Goal: Transaction & Acquisition: Obtain resource

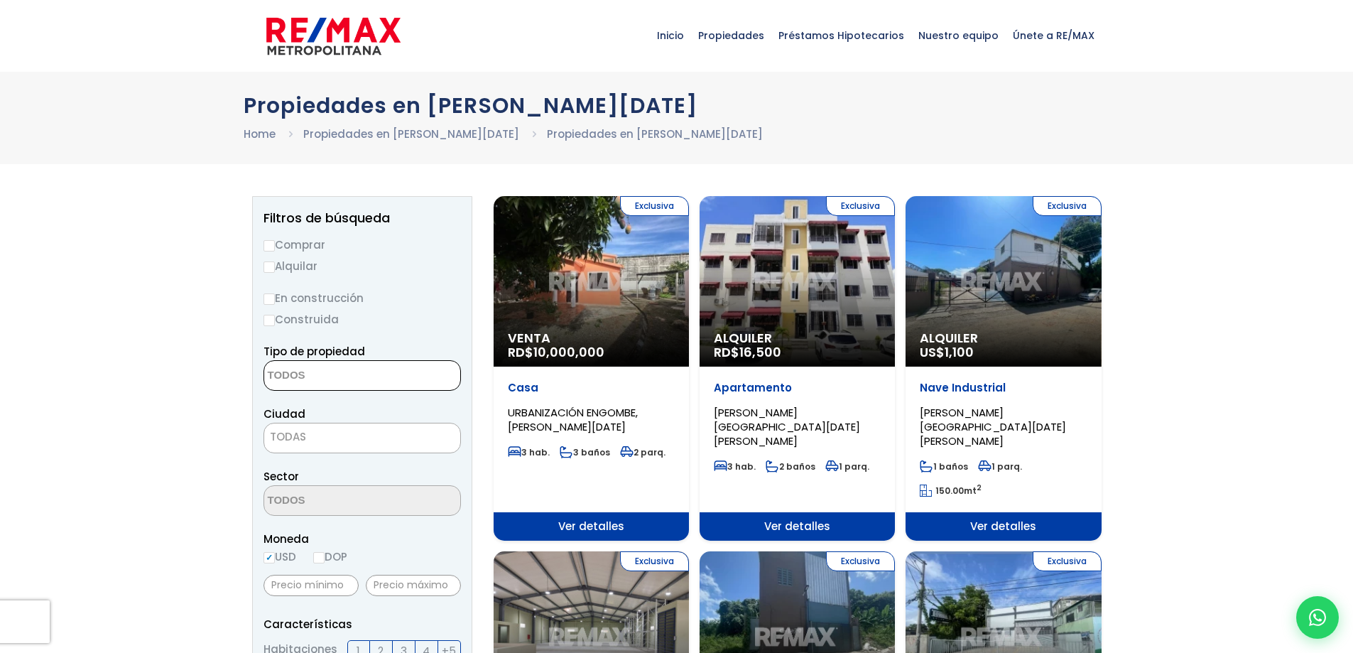
click at [326, 382] on textarea "Search" at bounding box center [333, 376] width 138 height 31
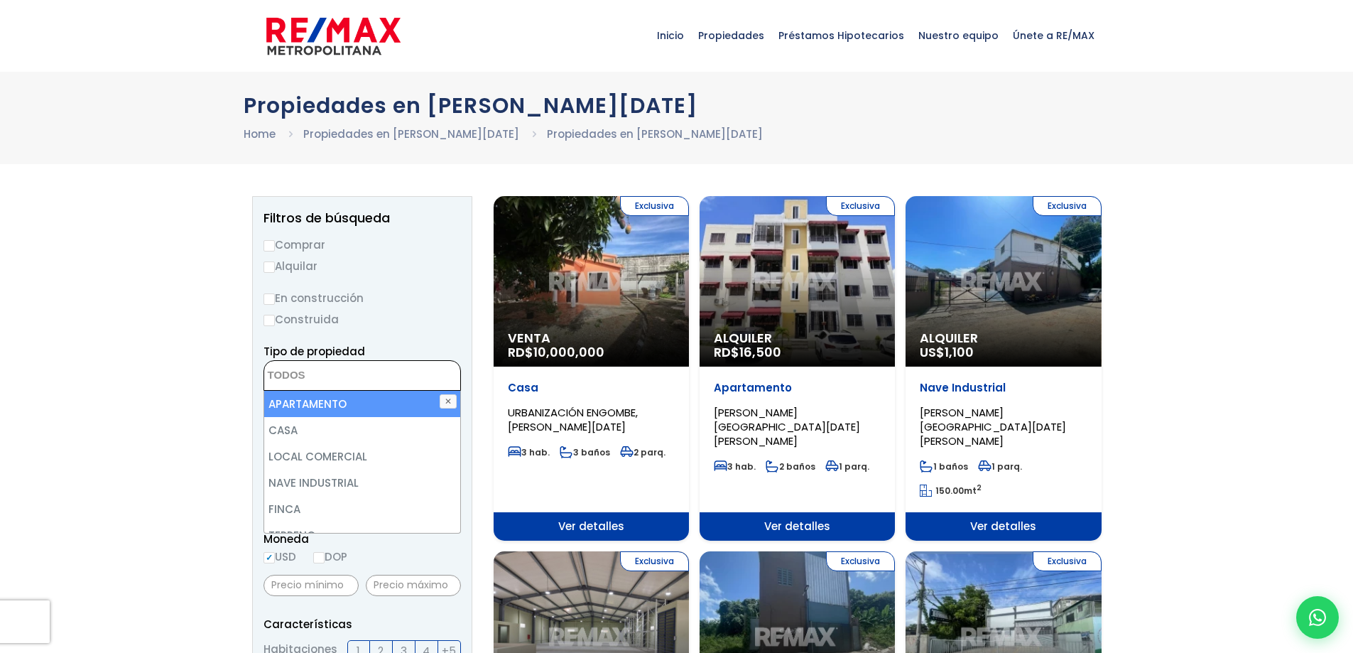
click at [379, 399] on li "APARTAMENTO" at bounding box center [362, 404] width 196 height 26
select select "apartment"
click at [410, 295] on label "En construcción" at bounding box center [361, 298] width 197 height 18
click at [0, 0] on input "En construcción" at bounding box center [0, 0] width 0 height 0
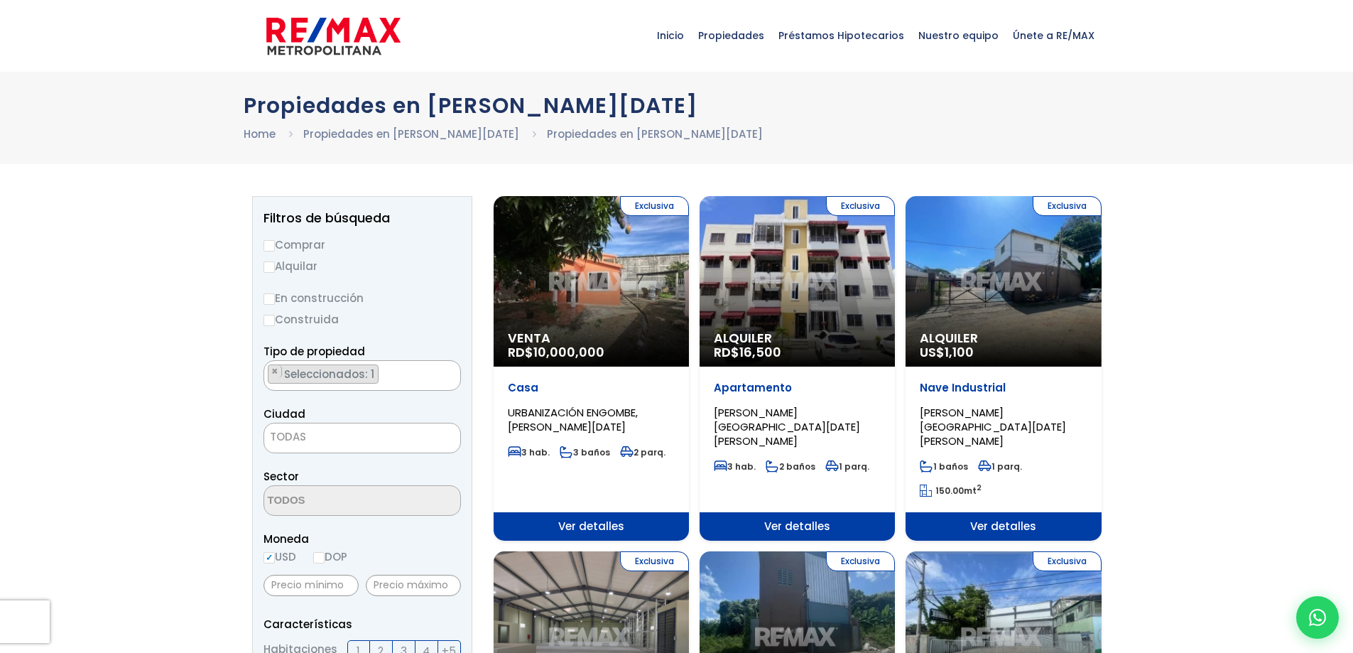
click at [276, 268] on label "Alquilar" at bounding box center [361, 266] width 197 height 18
click at [275, 268] on input "Alquilar" at bounding box center [268, 266] width 11 height 11
radio input "true"
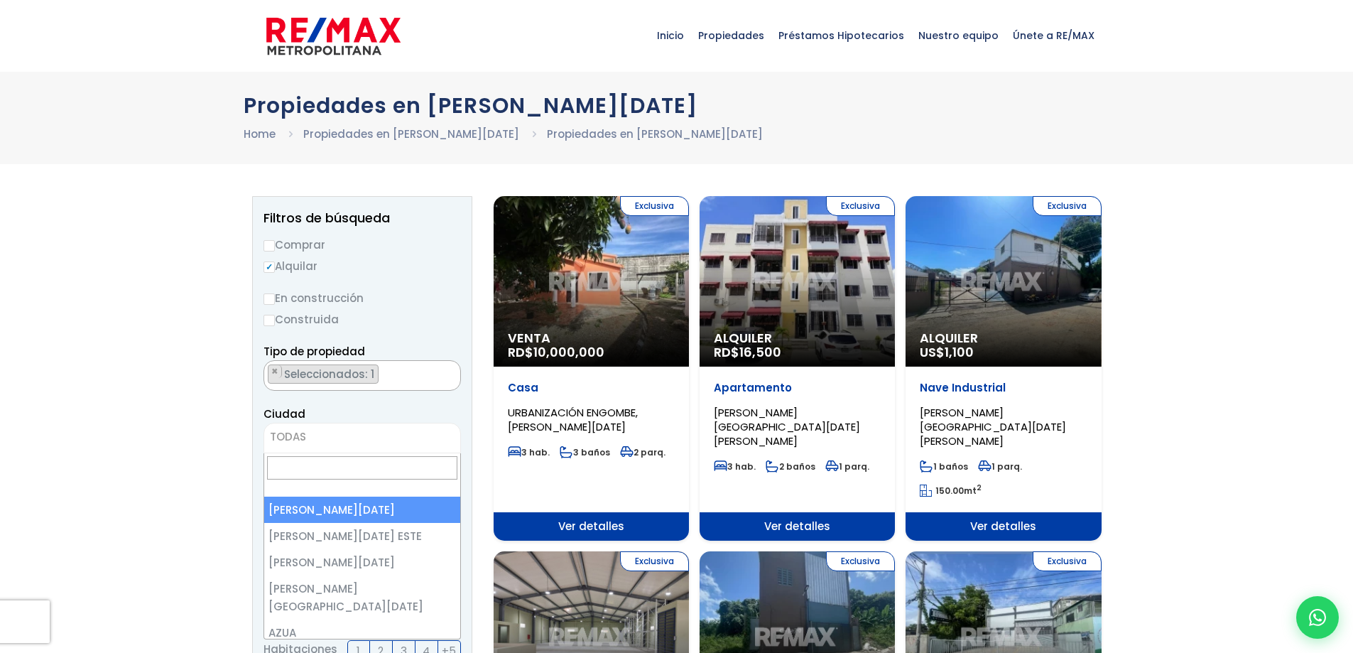
click at [288, 437] on span "TODAS" at bounding box center [288, 436] width 36 height 15
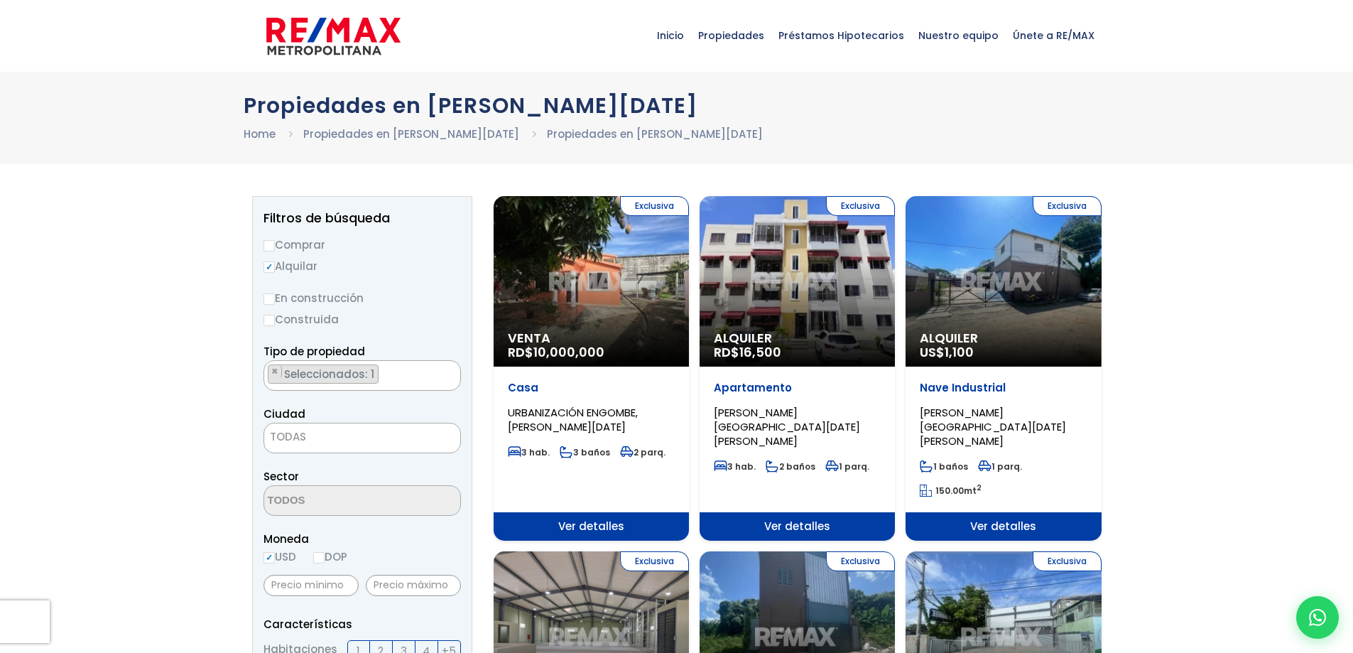
click at [413, 419] on div "Ciudad [PERSON_NAME][GEOGRAPHIC_DATA][DATE][PERSON_NAME][DATE] ESTE [GEOGRAPHIC…" at bounding box center [361, 429] width 197 height 48
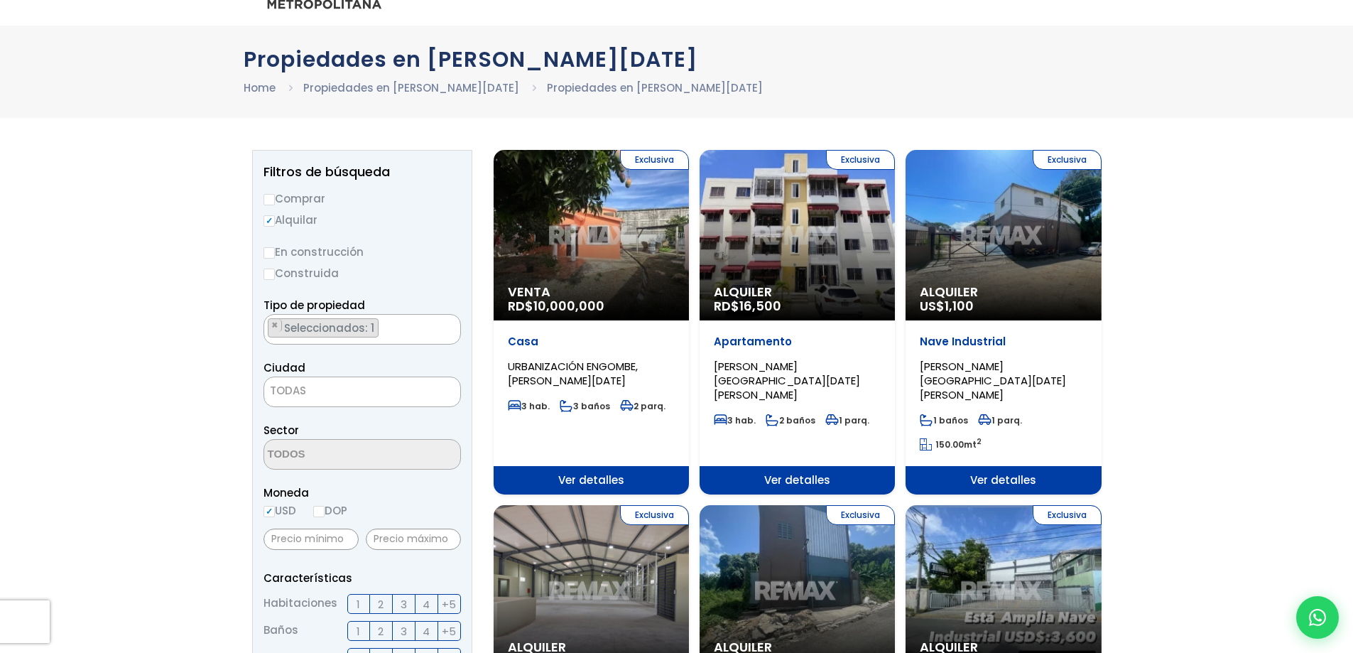
scroll to position [71, 0]
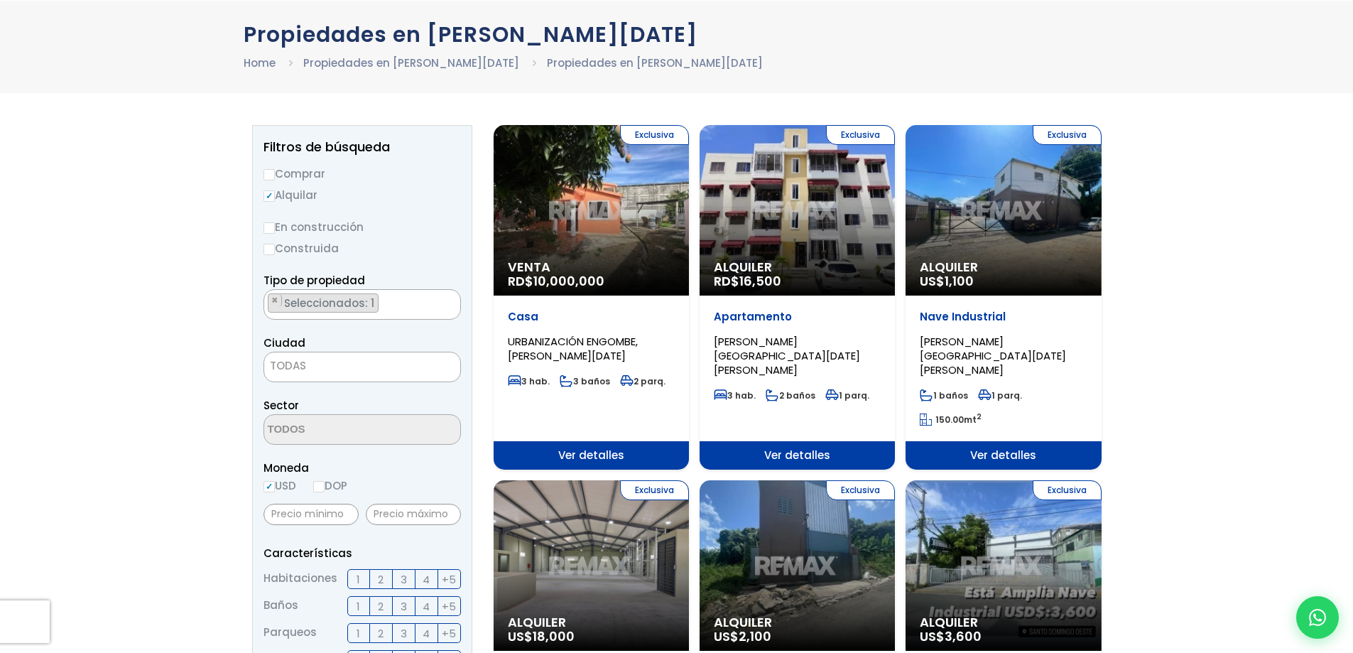
click at [322, 486] on input "DOP" at bounding box center [318, 486] width 11 height 11
radio input "true"
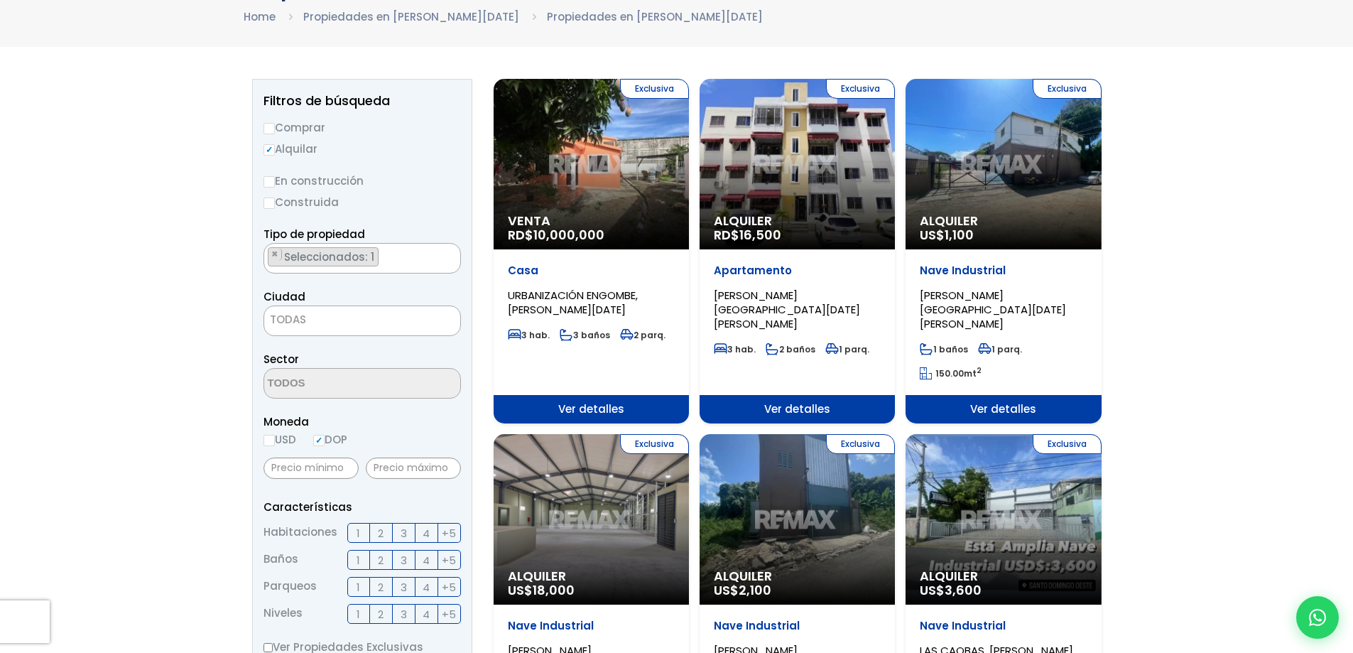
scroll to position [142, 0]
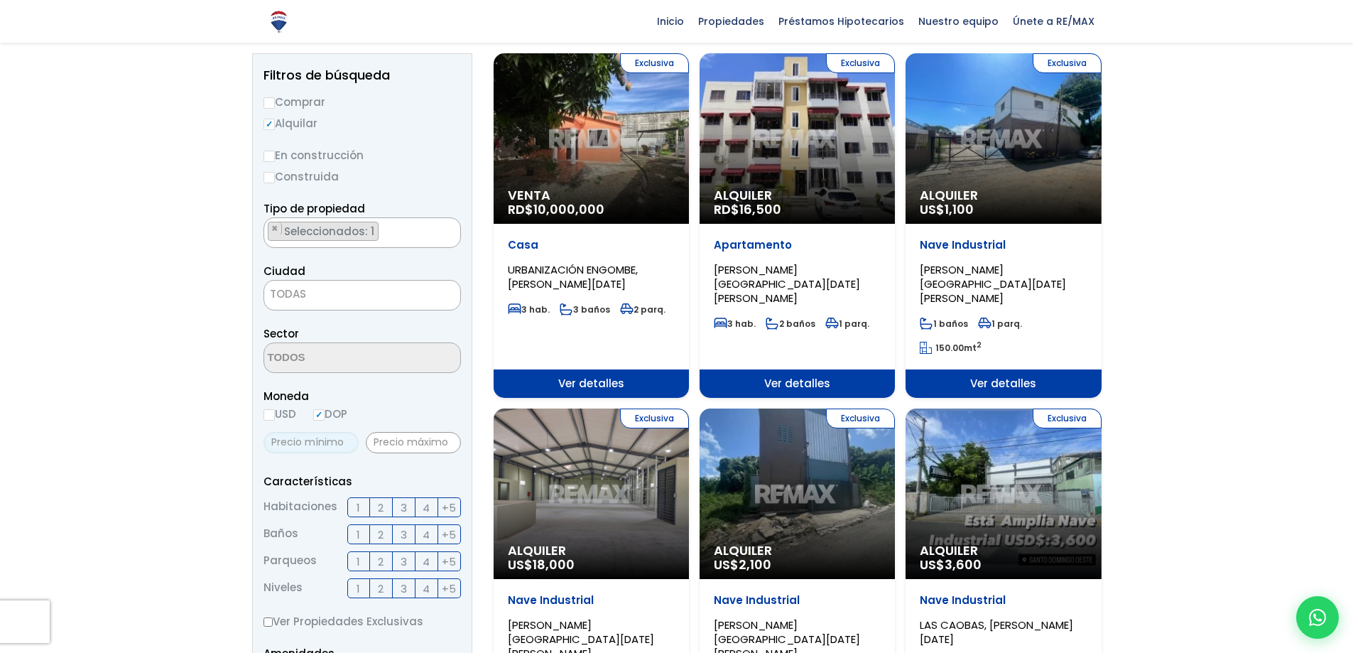
click at [319, 444] on input "text" at bounding box center [310, 442] width 95 height 21
type input "3,000"
click at [404, 450] on input "text" at bounding box center [413, 442] width 95 height 21
type input "7,000"
click at [399, 477] on p "Características" at bounding box center [361, 481] width 197 height 18
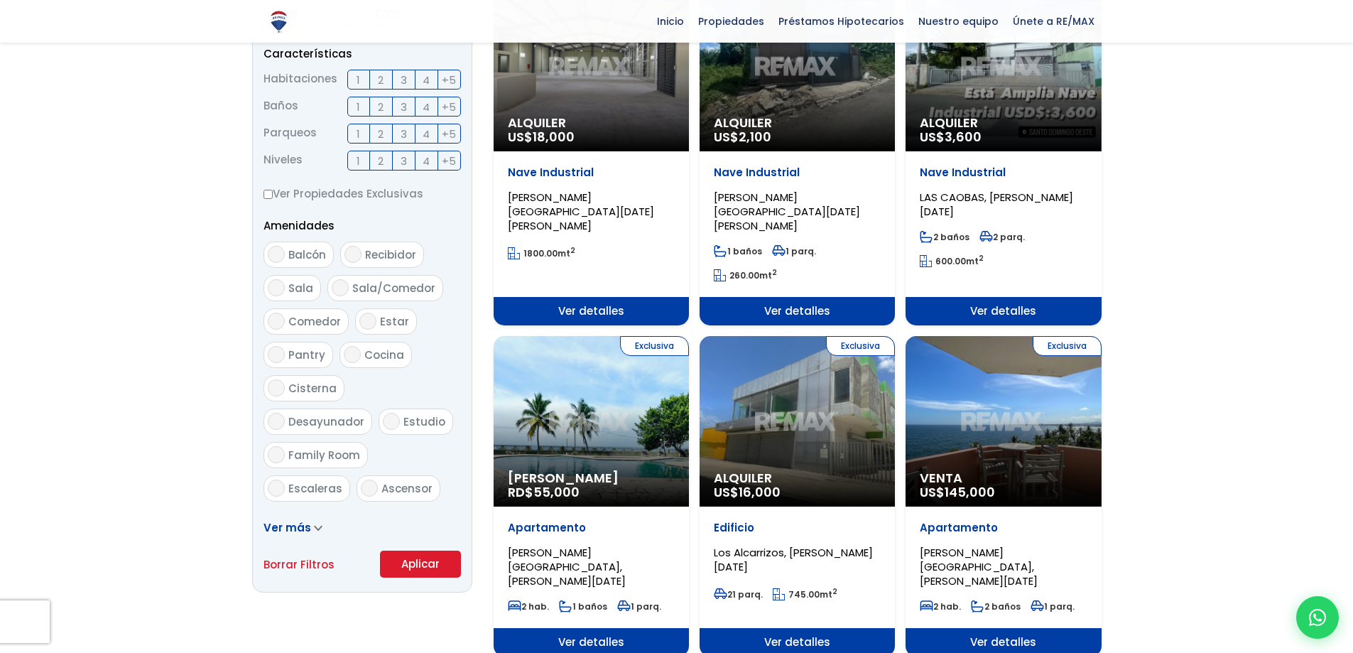
scroll to position [568, 0]
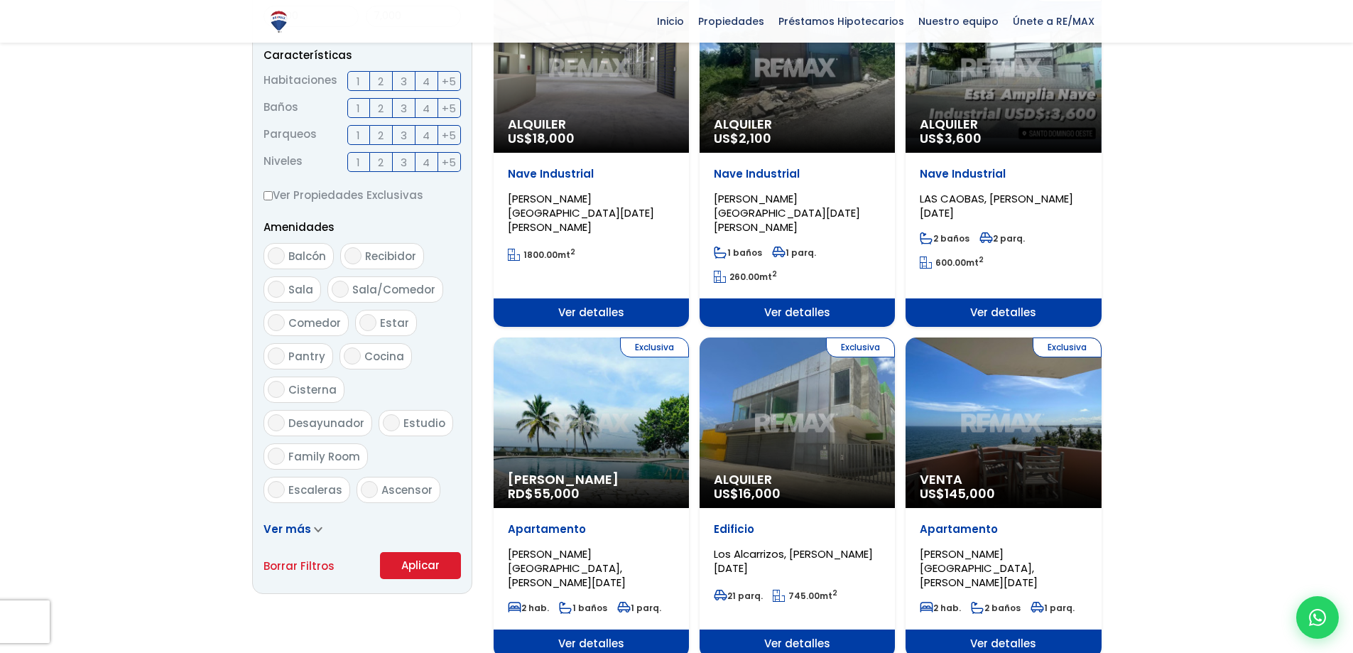
click at [354, 355] on input "Cocina" at bounding box center [352, 355] width 17 height 17
checkbox input "true"
click at [316, 528] on icon at bounding box center [318, 529] width 9 height 6
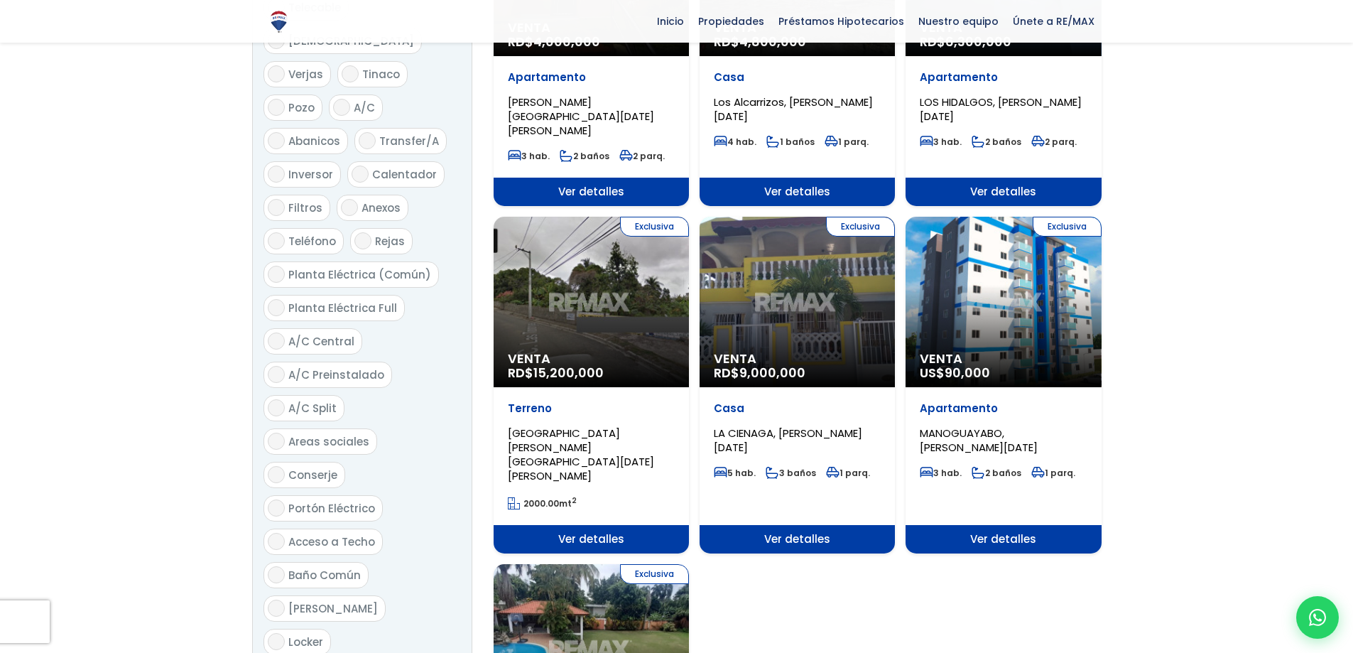
scroll to position [1420, 0]
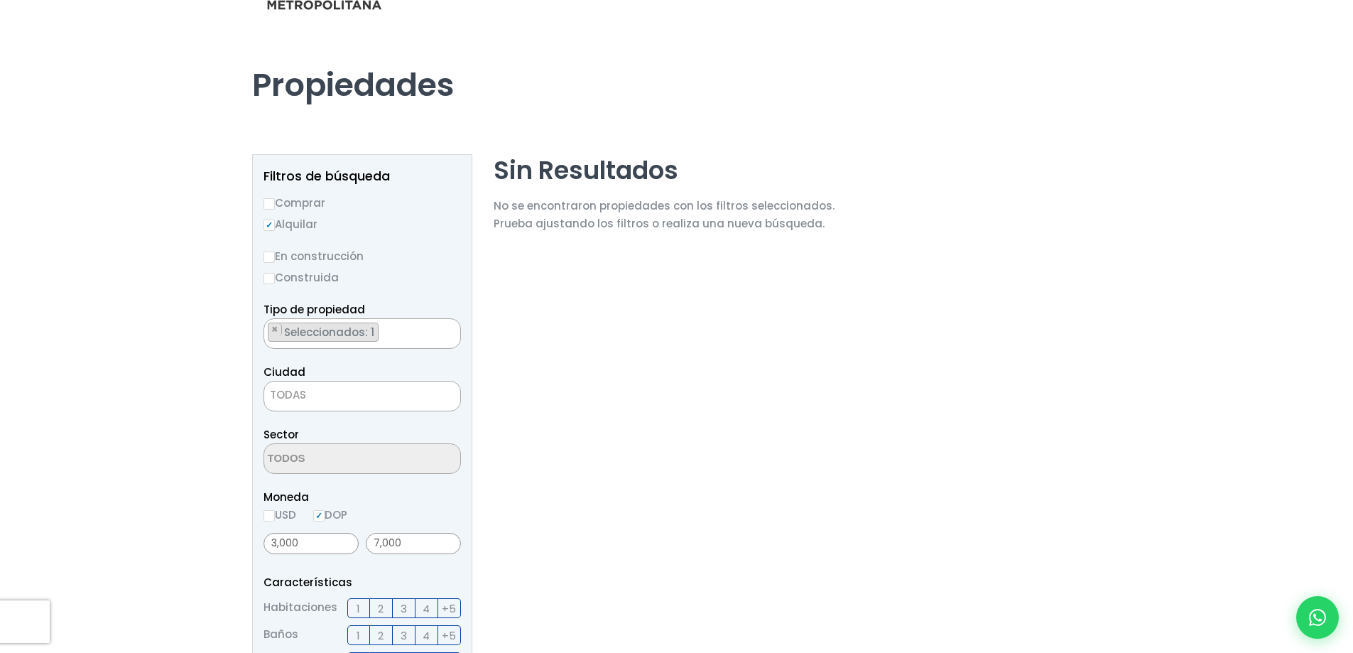
scroll to position [71, 0]
